Goal: Find contact information: Find contact information

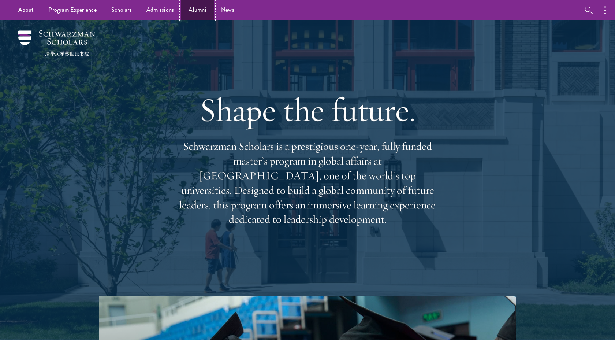
click at [190, 7] on link "Alumni" at bounding box center [197, 10] width 33 height 20
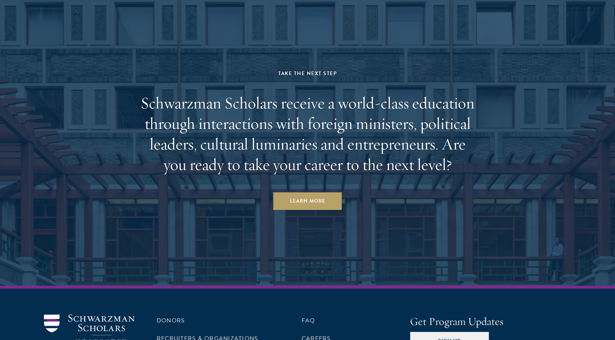
scroll to position [3175, 0]
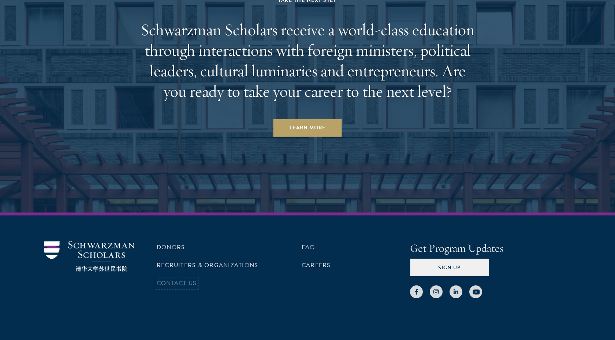
click at [190, 279] on link "Contact Us" at bounding box center [177, 283] width 40 height 9
